Goal: Task Accomplishment & Management: Manage account settings

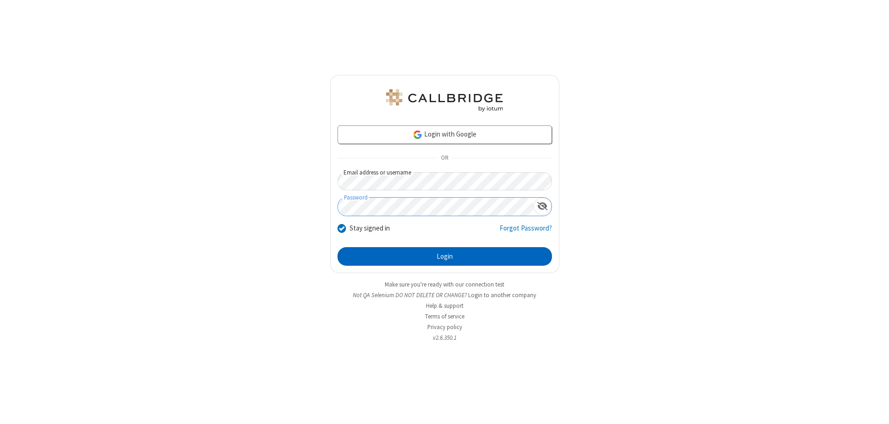
click at [445, 257] on button "Login" at bounding box center [445, 256] width 214 height 19
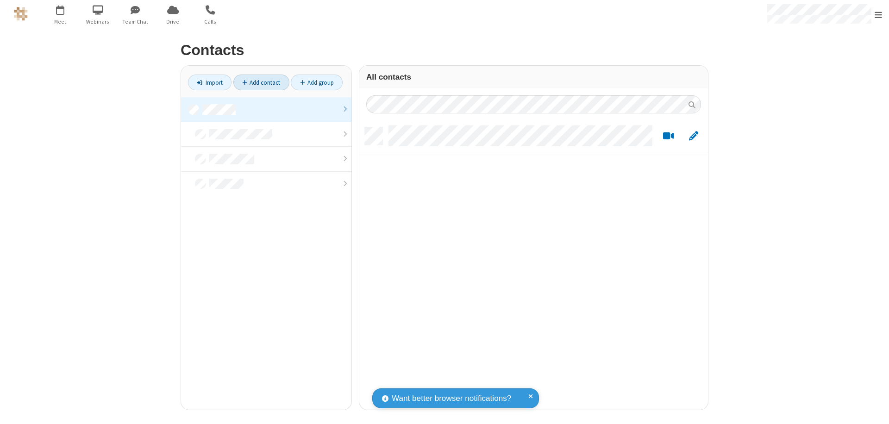
click at [266, 109] on link at bounding box center [266, 109] width 170 height 25
click at [261, 82] on link "Add contact" at bounding box center [261, 83] width 56 height 16
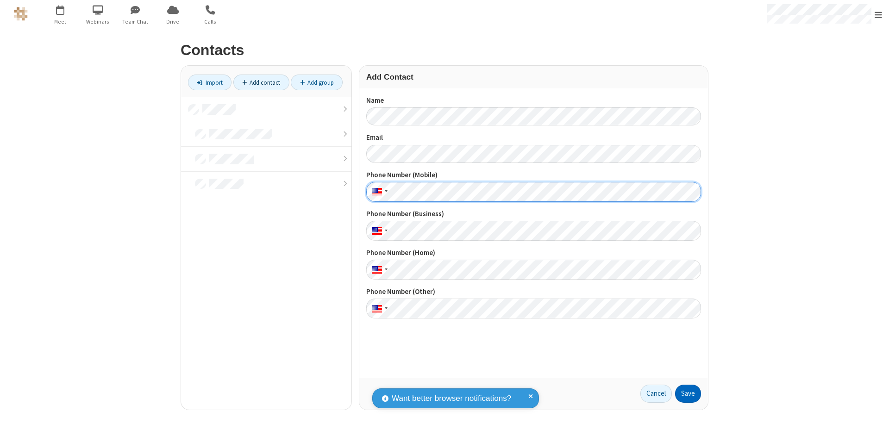
click at [688, 394] on button "Save" at bounding box center [688, 394] width 26 height 19
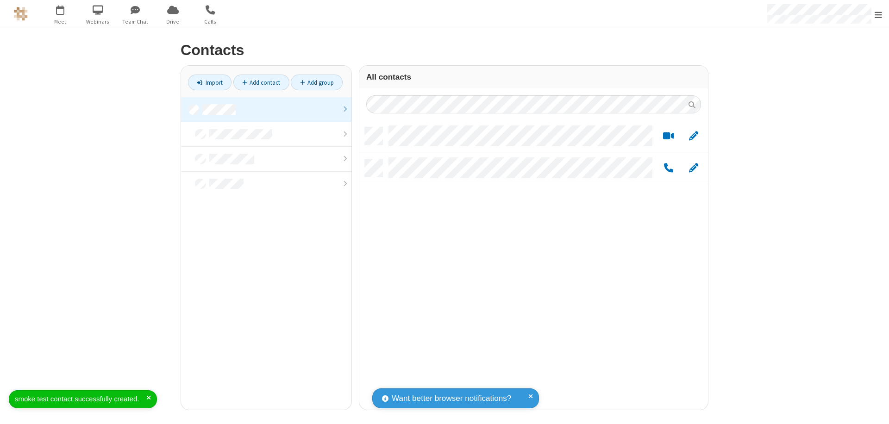
scroll to position [283, 342]
